Goal: Transaction & Acquisition: Purchase product/service

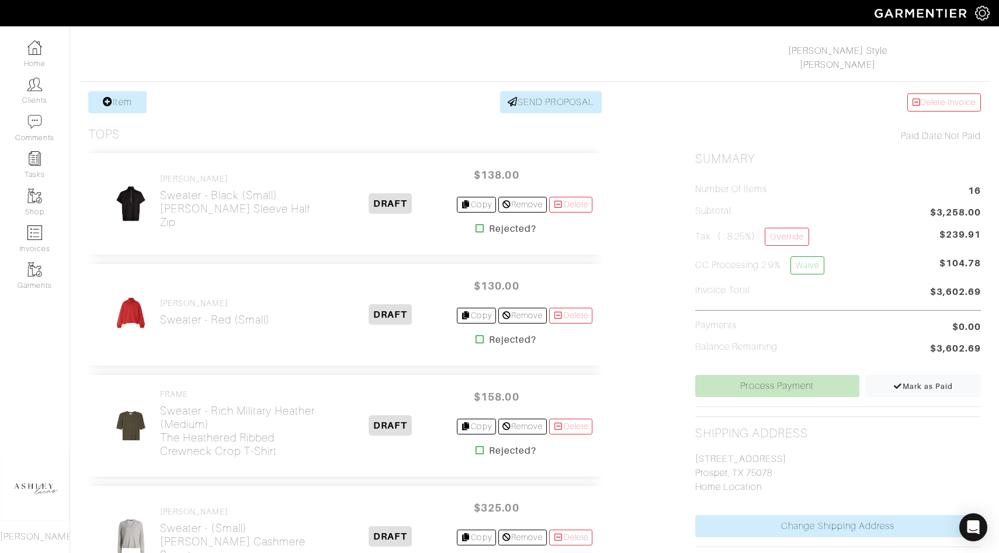
scroll to position [386, 0]
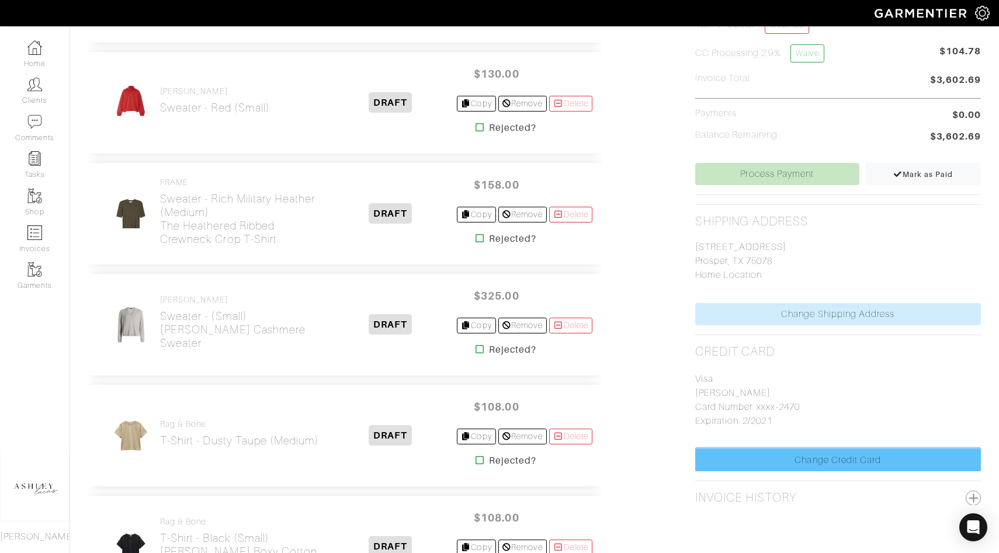
click at [734, 463] on link "Change Credit Card" at bounding box center [838, 460] width 286 height 22
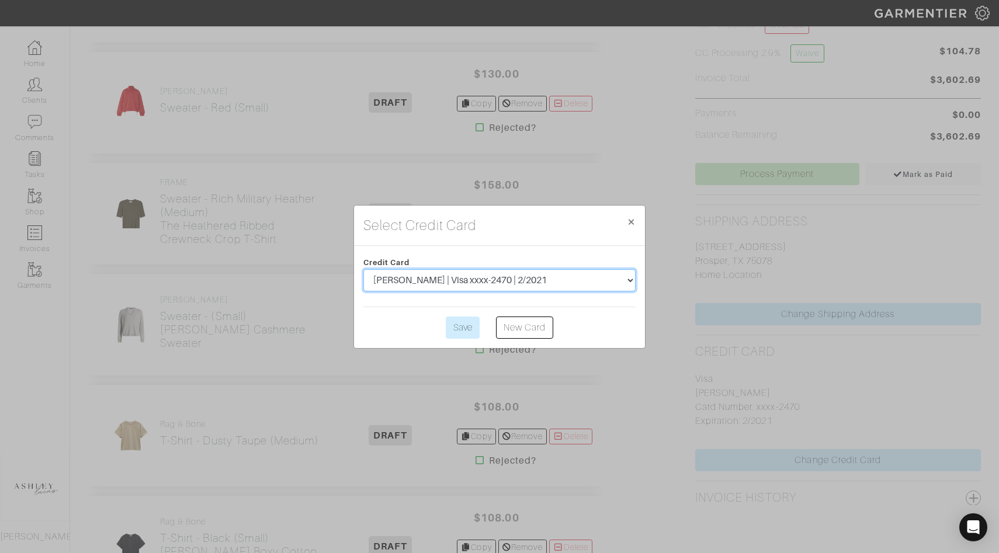
click at [587, 282] on select "Eric Hudson | Visa xxxx-2470 | 2/2021 Eric Hudson | Visa xxxx-7613 | 6/2025" at bounding box center [500, 280] width 272 height 22
click at [492, 275] on select "Eric Hudson | Visa xxxx-2470 | 2/2021 Eric Hudson | Visa xxxx-7613 | 6/2025" at bounding box center [500, 280] width 272 height 22
select select "428"
click at [515, 327] on link "New Card" at bounding box center [524, 328] width 57 height 22
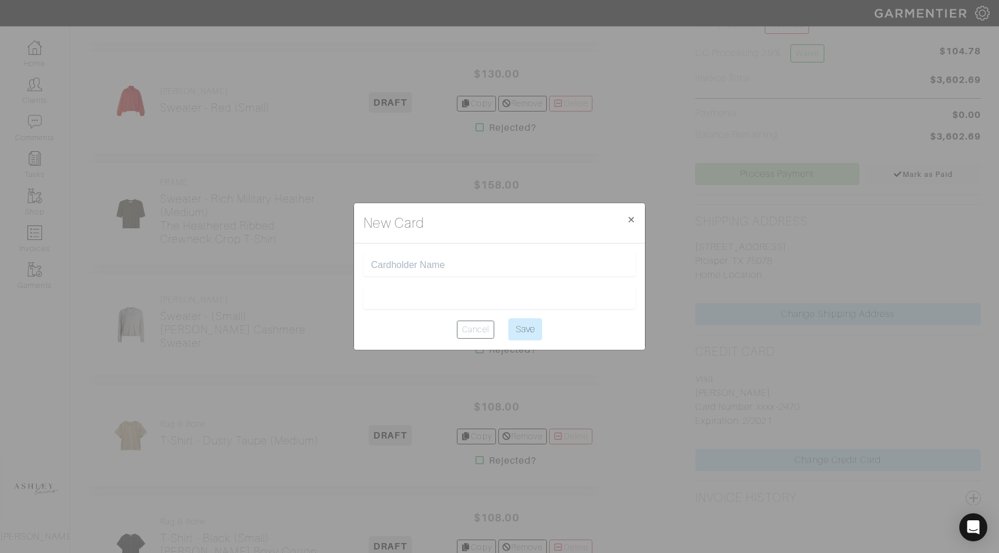
click at [472, 266] on input "text" at bounding box center [499, 264] width 257 height 11
type input "[PERSON_NAME]"
click at [414, 329] on center "Cancel Save" at bounding box center [500, 330] width 272 height 22
click at [522, 335] on input "Save" at bounding box center [525, 330] width 34 height 22
click at [528, 333] on input "Save" at bounding box center [525, 330] width 34 height 22
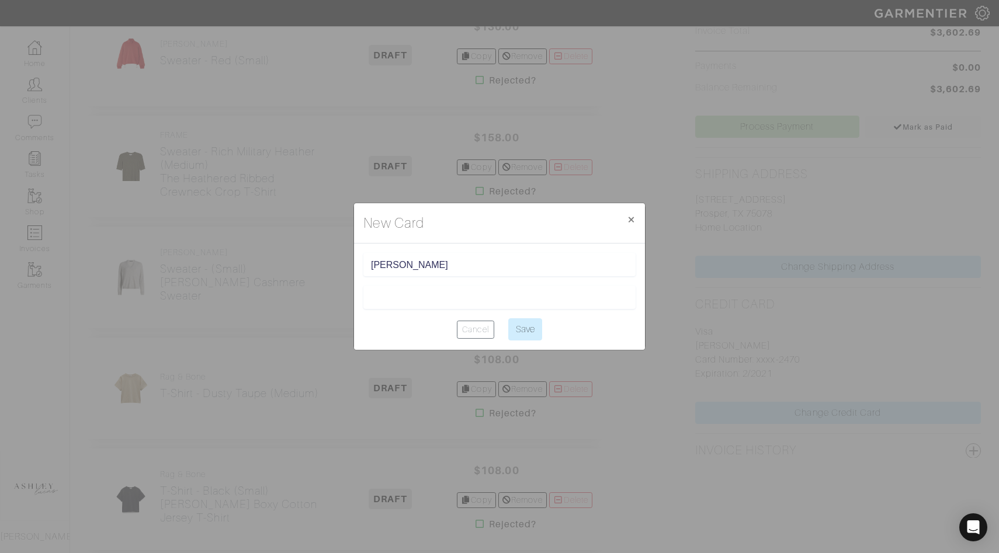
scroll to position [441, 0]
click at [601, 334] on center "Cancel Save" at bounding box center [500, 330] width 272 height 22
click at [521, 334] on input "Save" at bounding box center [525, 330] width 34 height 22
type input "Save"
click at [637, 221] on button "× Close" at bounding box center [631, 219] width 27 height 33
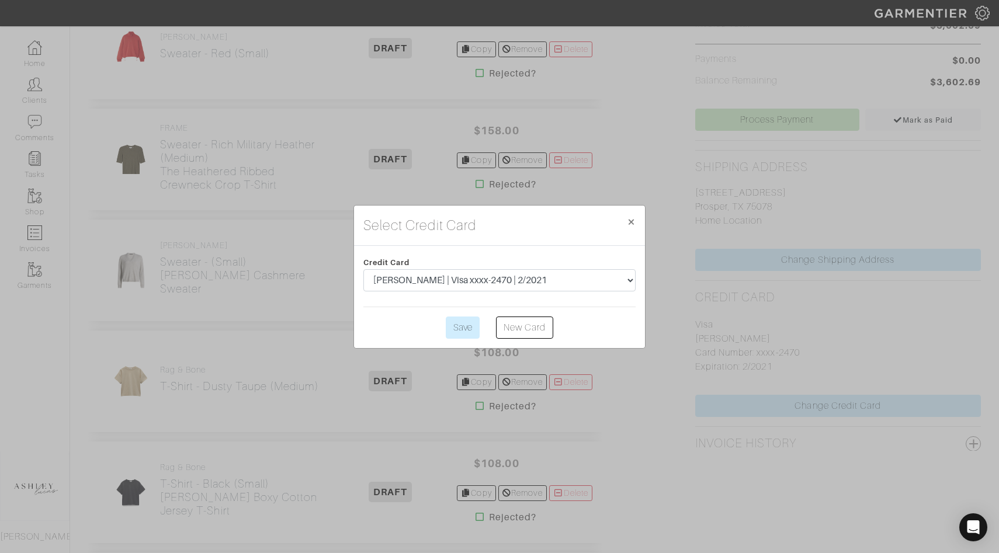
scroll to position [446, 0]
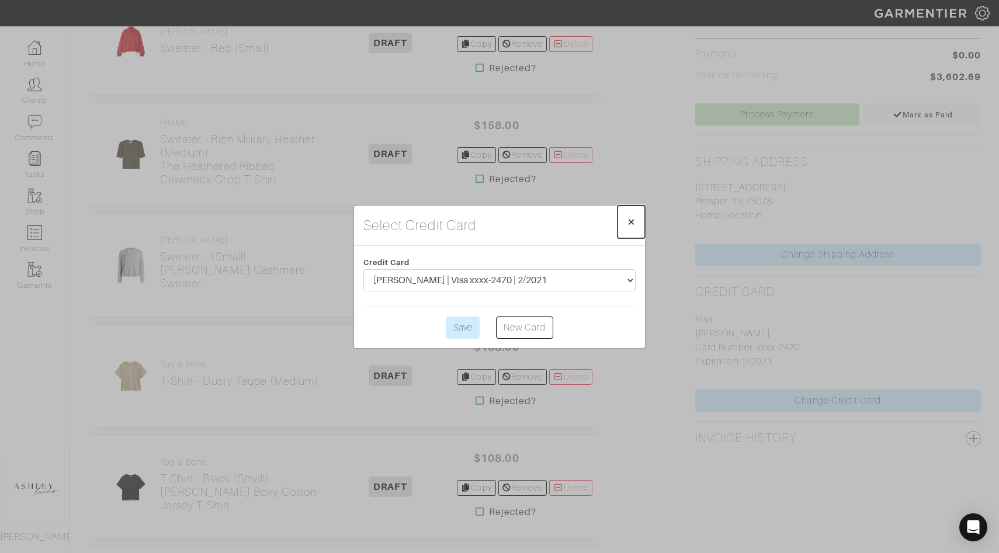
click at [632, 220] on span "×" at bounding box center [631, 222] width 9 height 16
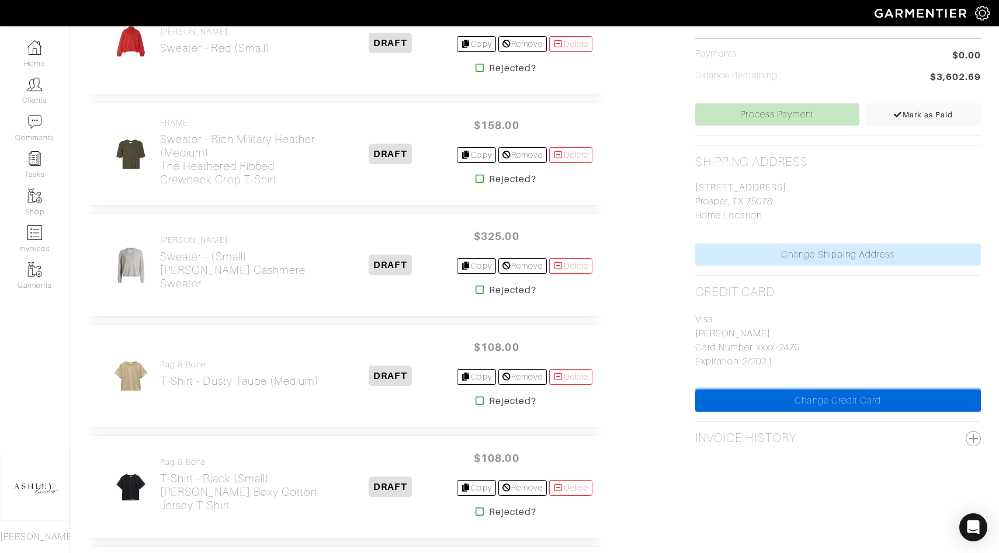
scroll to position [185, 0]
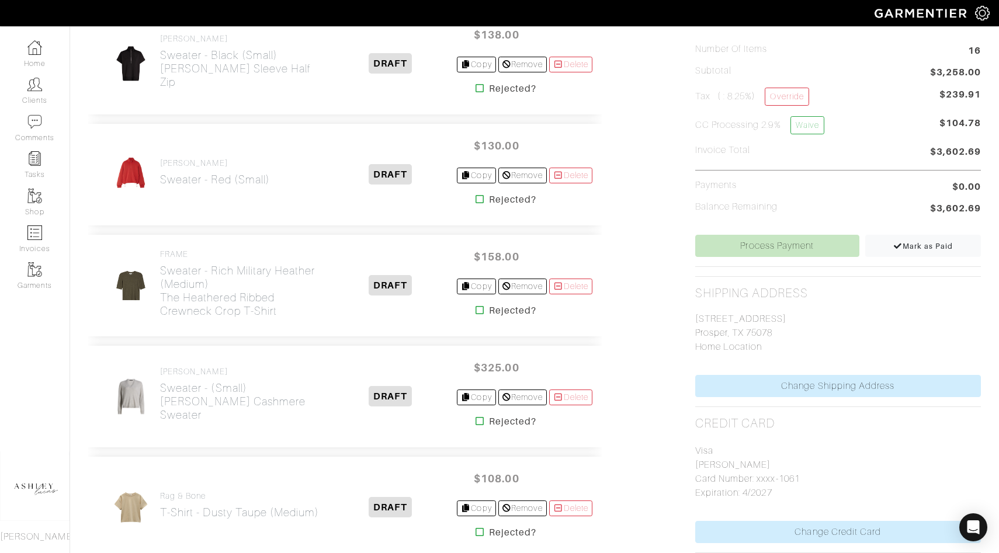
scroll to position [320, 0]
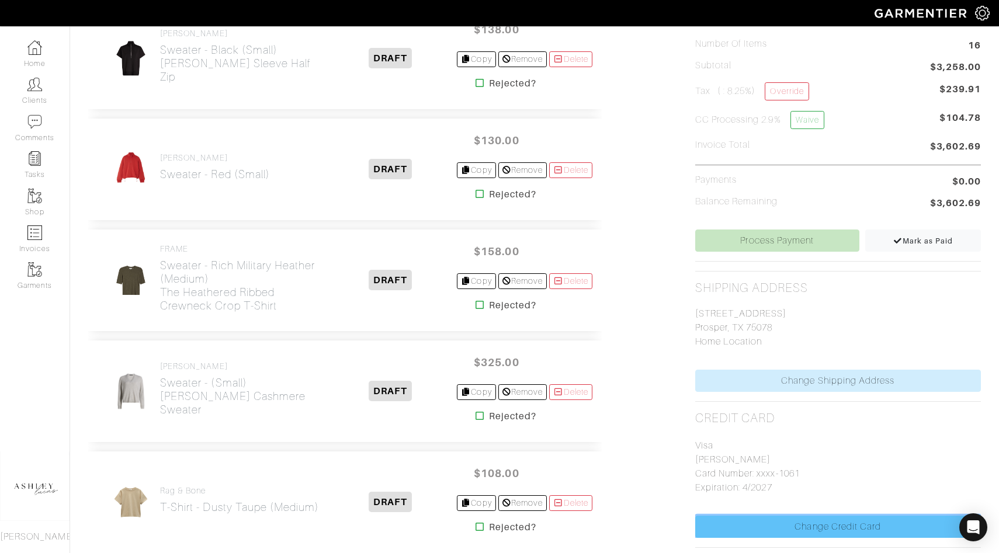
click at [816, 526] on link "Change Credit Card" at bounding box center [838, 527] width 286 height 22
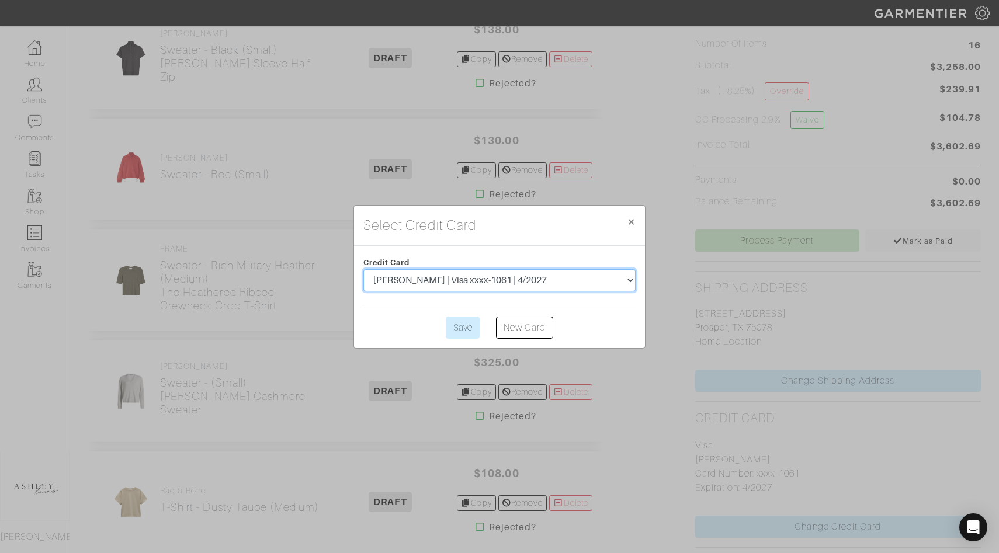
click at [521, 281] on select "Eric Hudson | Visa xxxx-2470 | 2/2021 Eric Hudson | Visa xxxx-7613 | 6/2025 mag…" at bounding box center [500, 280] width 272 height 22
click at [468, 332] on input "Save" at bounding box center [463, 328] width 34 height 22
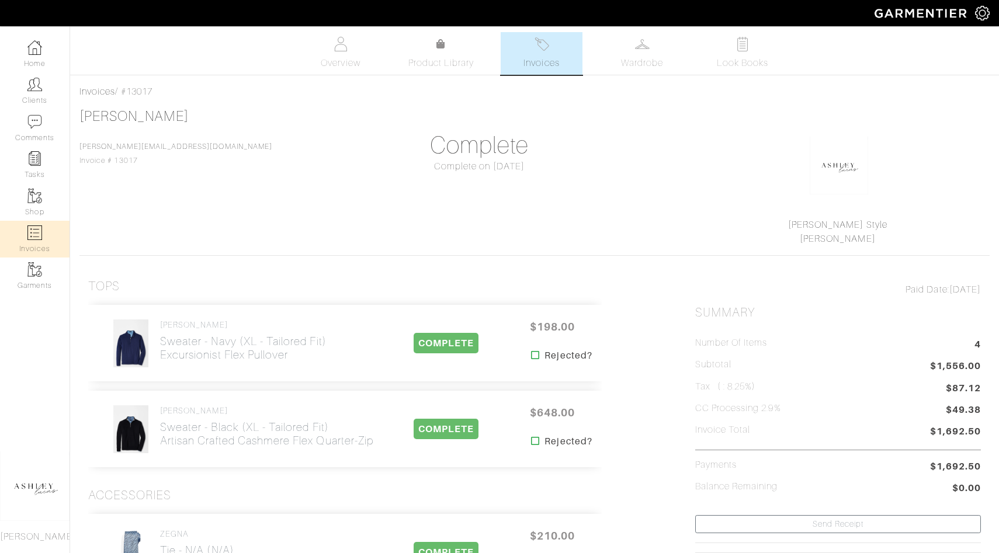
click at [43, 240] on link "Invoices" at bounding box center [35, 239] width 70 height 37
select select
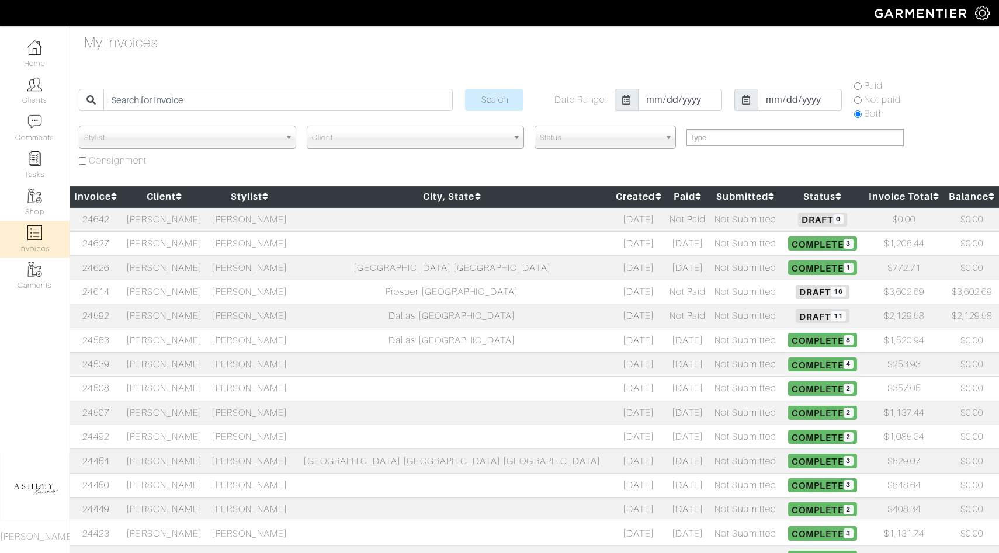
click at [796, 318] on span "Draft 11" at bounding box center [822, 316] width 53 height 14
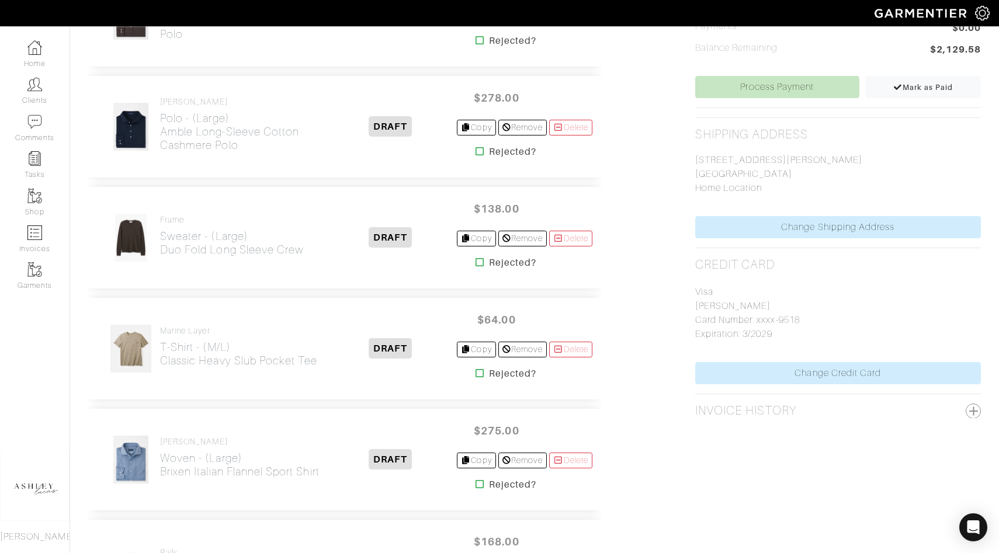
scroll to position [651, 0]
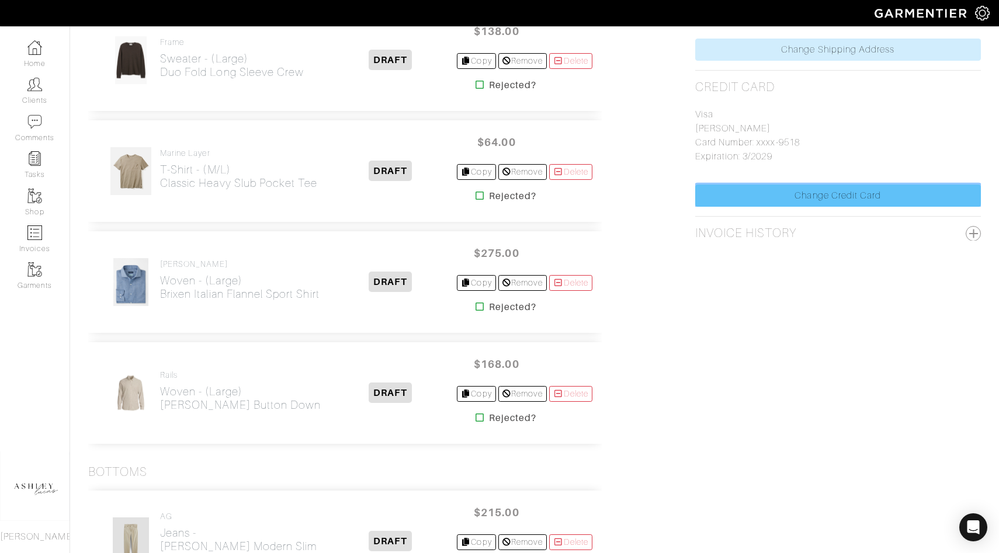
click at [801, 197] on link "Change Credit Card" at bounding box center [838, 196] width 286 height 22
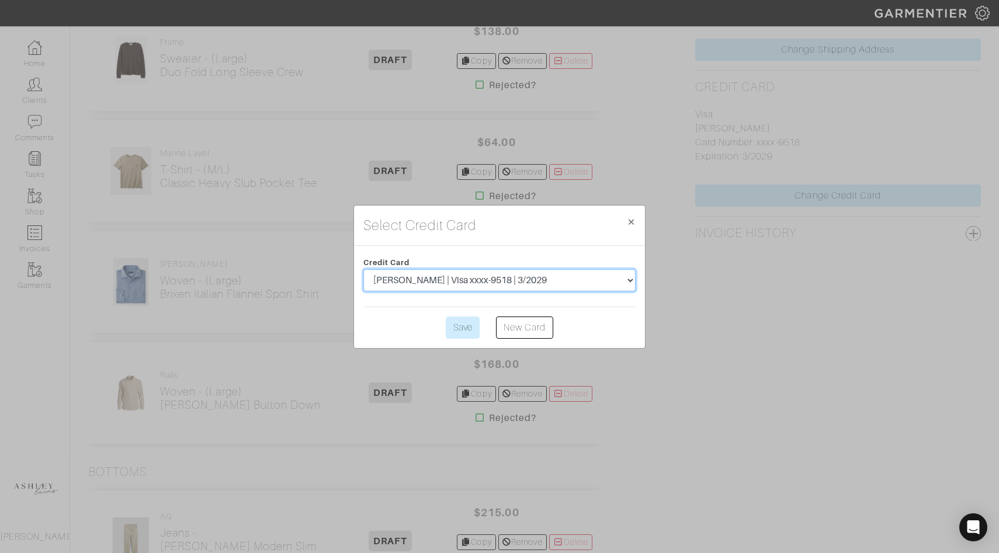
click at [541, 279] on select "Brad Johnson | Visa xxxx-2741 | 4/2028 Brad Johnson | Visa xxxx-9518 | 3/2029" at bounding box center [500, 280] width 272 height 22
click at [470, 331] on input "Save" at bounding box center [463, 328] width 34 height 22
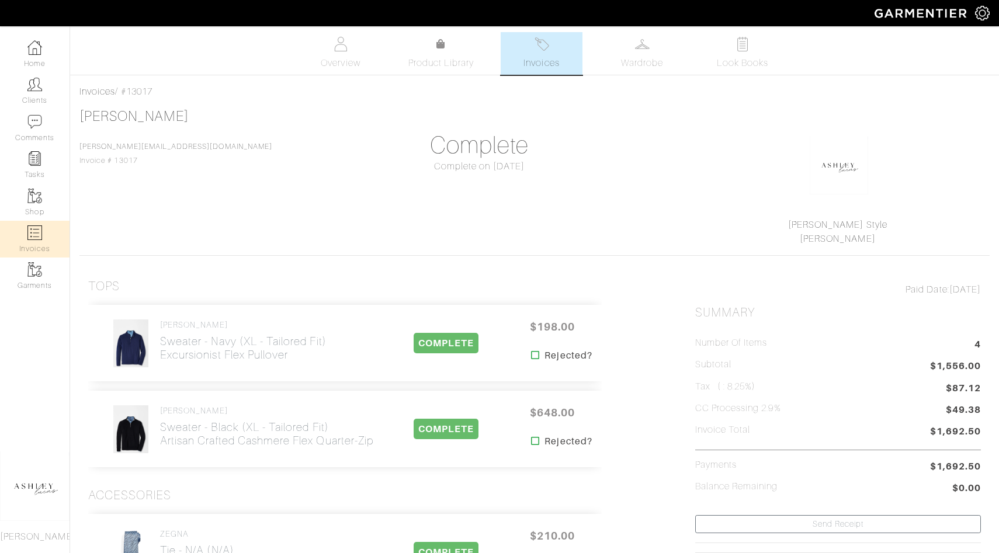
click at [36, 240] on link "Invoices" at bounding box center [35, 239] width 70 height 37
select select
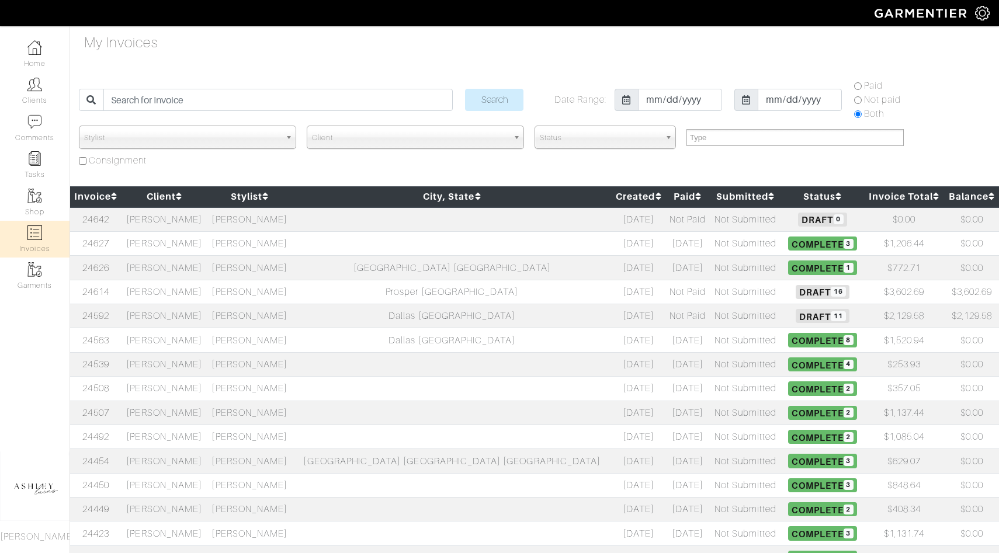
click at [710, 296] on td "Not Submitted" at bounding box center [745, 292] width 71 height 24
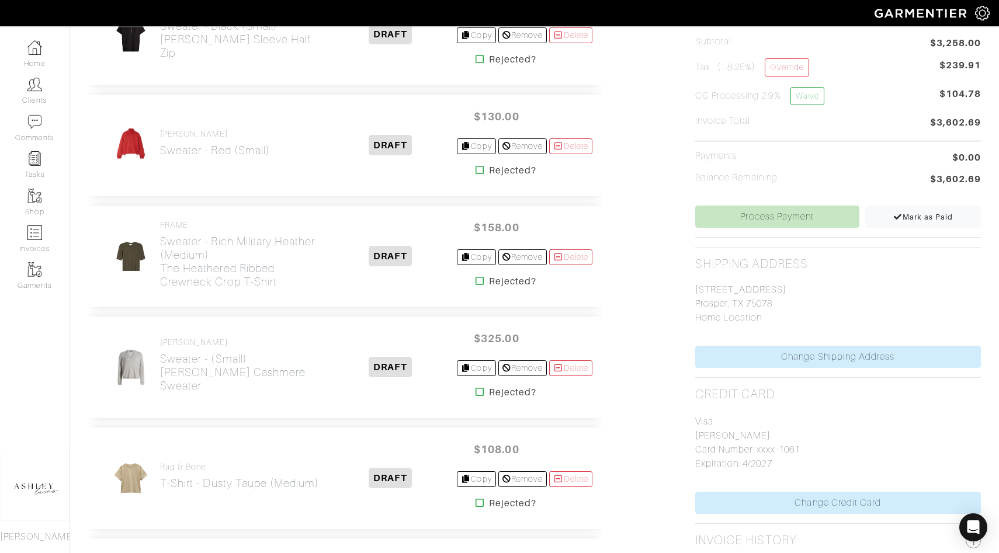
scroll to position [480, 0]
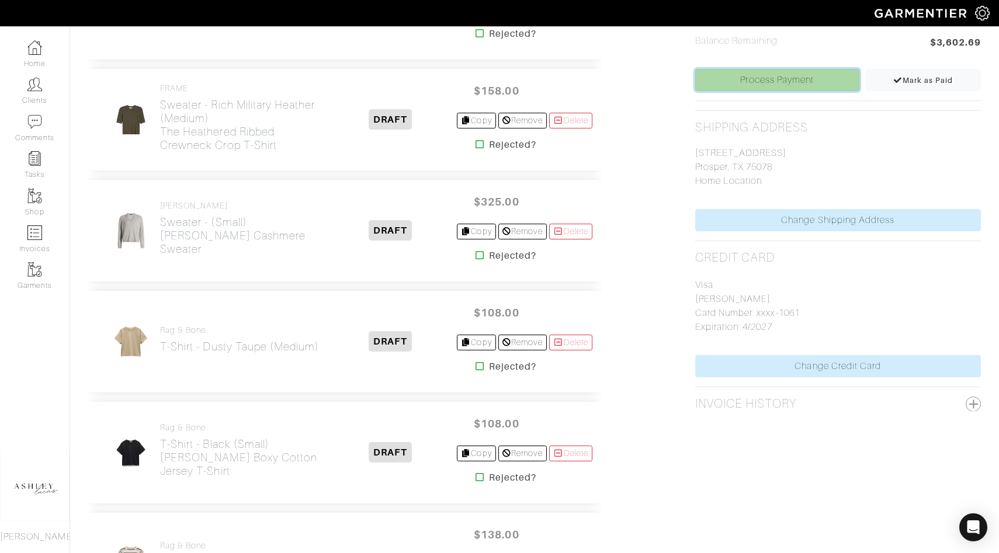
click at [793, 84] on link "Process Payment" at bounding box center [777, 80] width 164 height 22
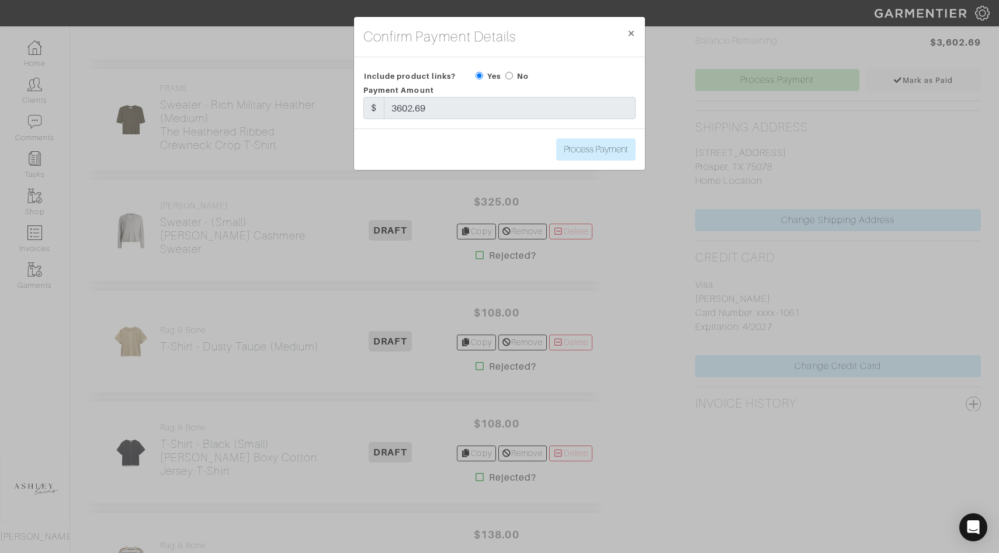
click at [506, 75] on input "radio" at bounding box center [510, 76] width 8 height 8
radio input "true"
click at [580, 146] on input "Process Payment" at bounding box center [595, 150] width 79 height 22
type input "Process Payment"
click at [632, 32] on span "×" at bounding box center [631, 33] width 9 height 16
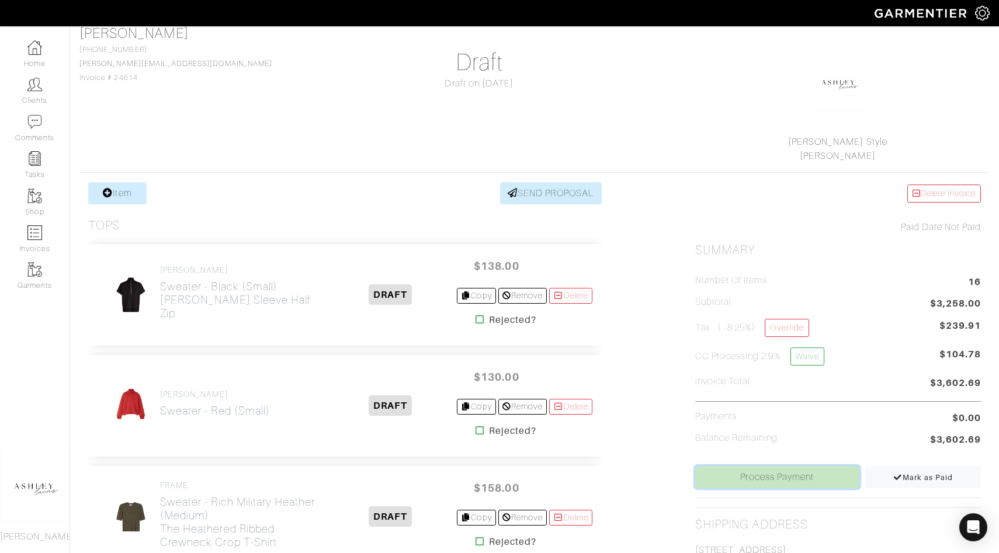
scroll to position [82, 0]
